Goal: Transaction & Acquisition: Purchase product/service

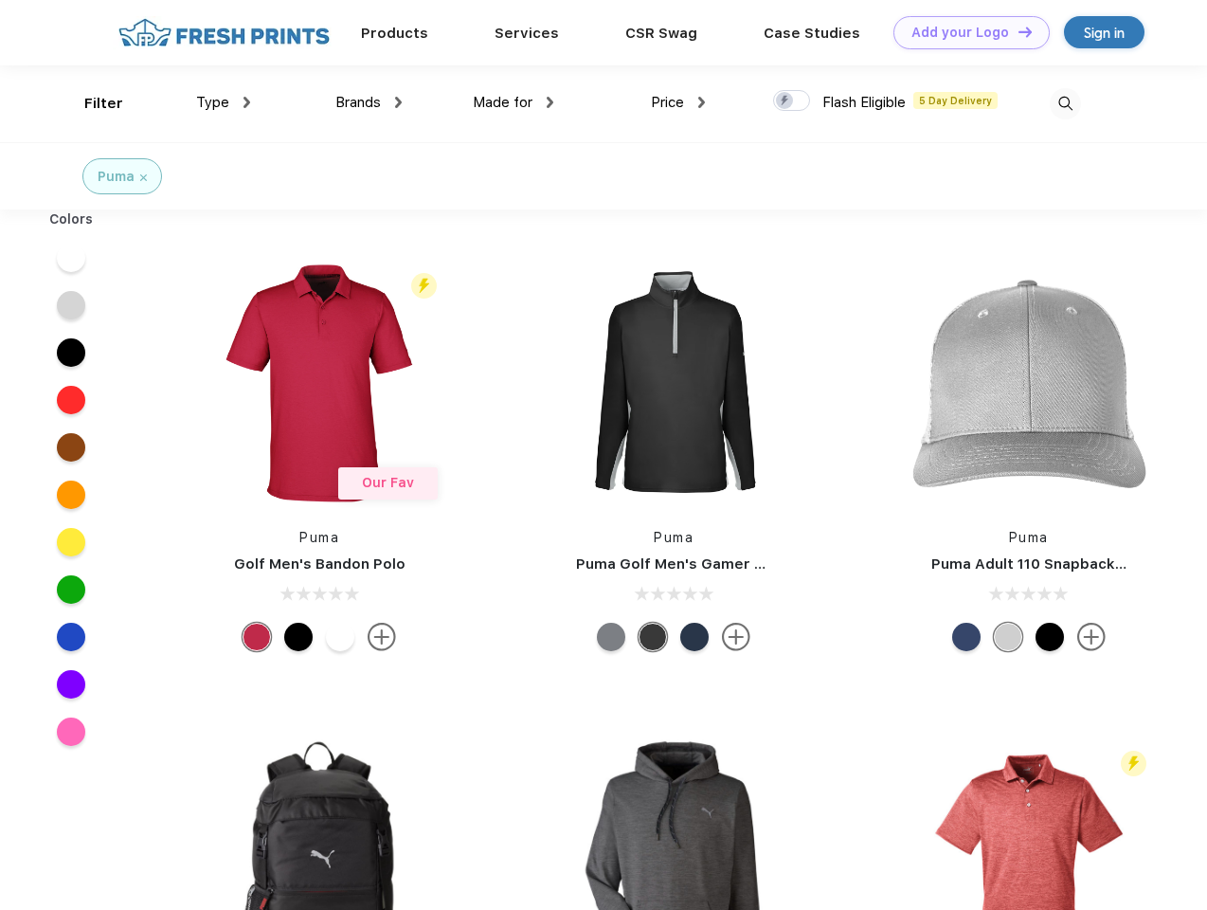
click at [965, 32] on link "Add your Logo Design Tool" at bounding box center [972, 32] width 156 height 33
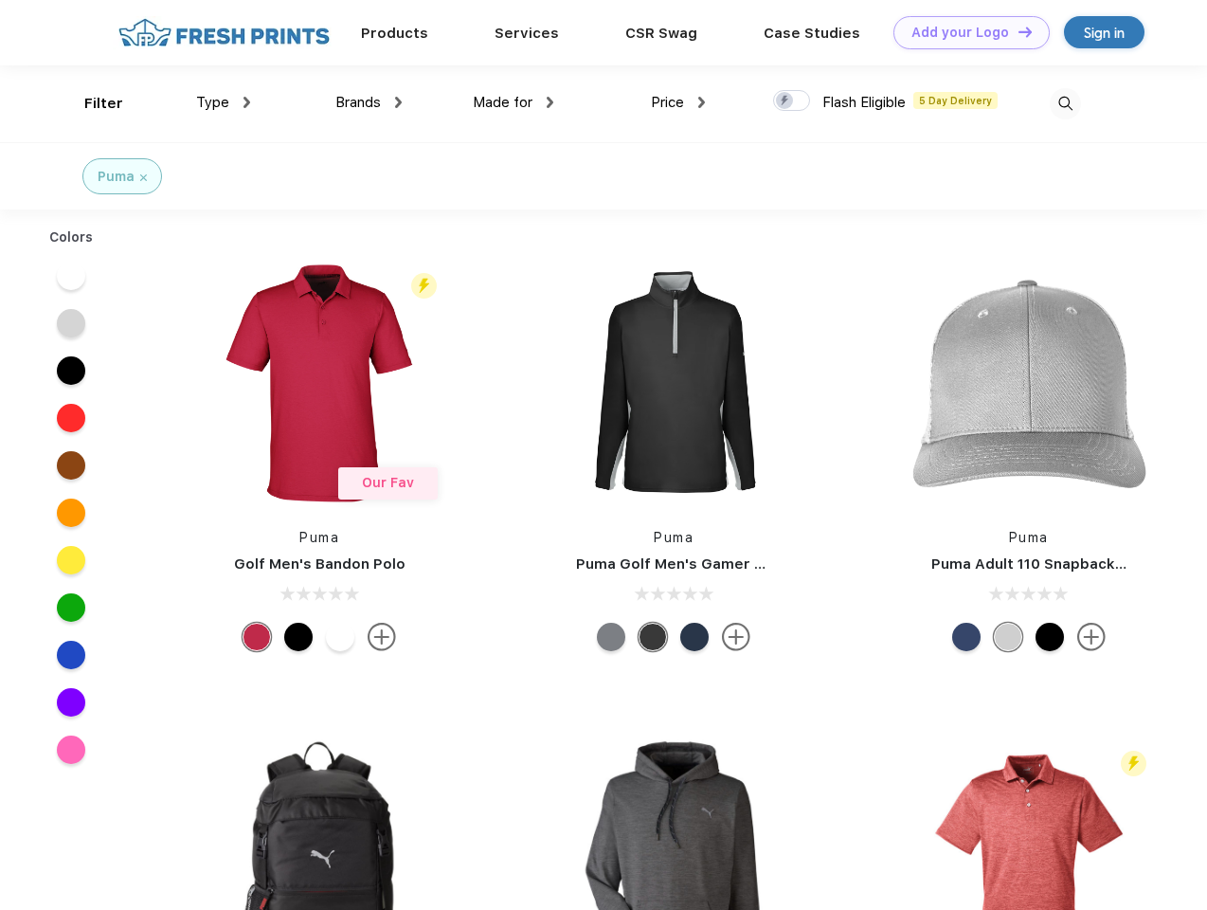
click at [0, 0] on div "Design Tool" at bounding box center [0, 0] width 0 height 0
click at [1017, 31] on link "Add your Logo Design Tool" at bounding box center [972, 32] width 156 height 33
click at [91, 103] on div "Filter" at bounding box center [103, 104] width 39 height 22
click at [224, 102] on span "Type" at bounding box center [212, 102] width 33 height 17
click at [369, 102] on span "Brands" at bounding box center [357, 102] width 45 height 17
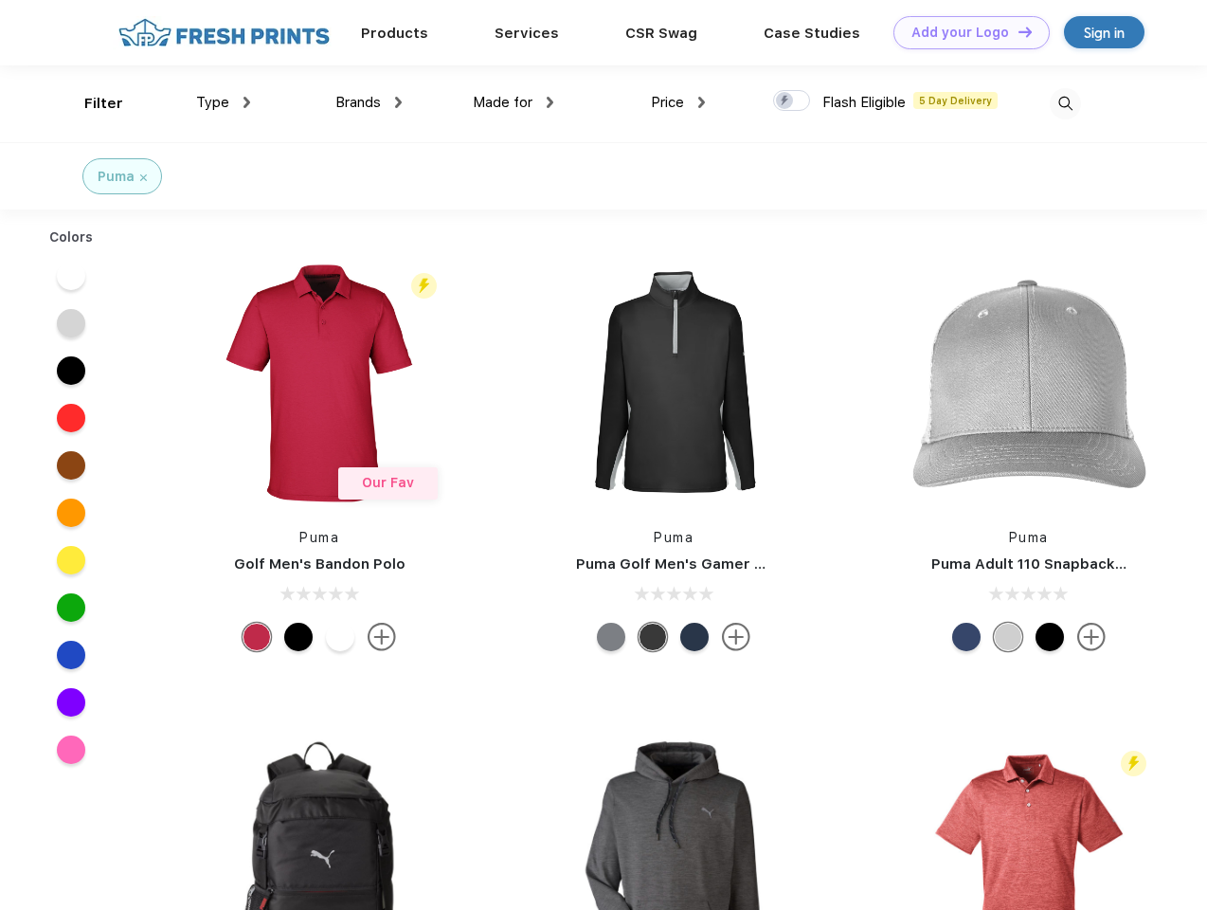
click at [514, 102] on span "Made for" at bounding box center [503, 102] width 60 height 17
click at [678, 102] on span "Price" at bounding box center [667, 102] width 33 height 17
click at [792, 101] on div at bounding box center [791, 100] width 37 height 21
click at [786, 101] on input "checkbox" at bounding box center [779, 95] width 12 height 12
click at [1065, 103] on img at bounding box center [1065, 103] width 31 height 31
